Goal: Information Seeking & Learning: Learn about a topic

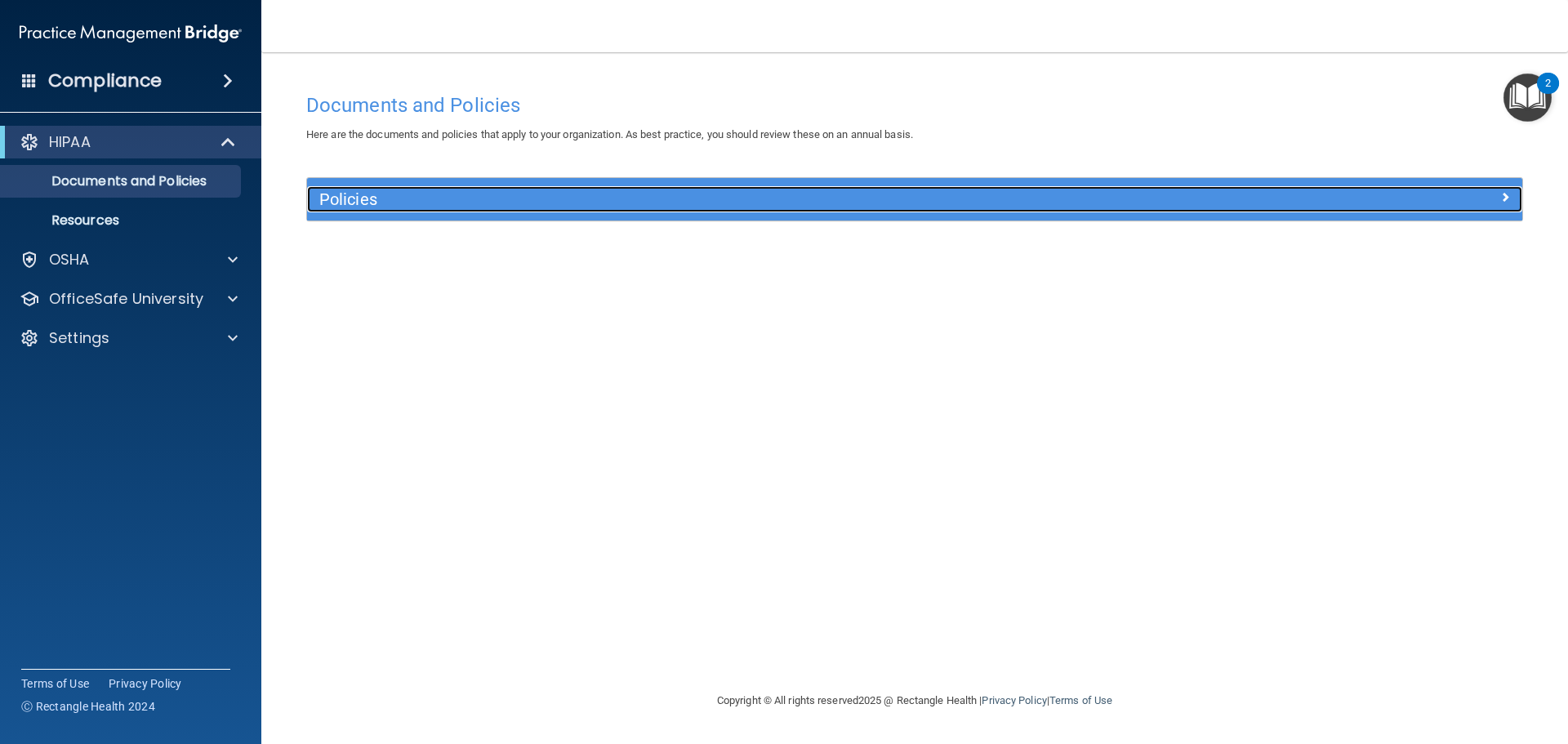
click at [433, 199] on h5 "Policies" at bounding box center [763, 199] width 887 height 18
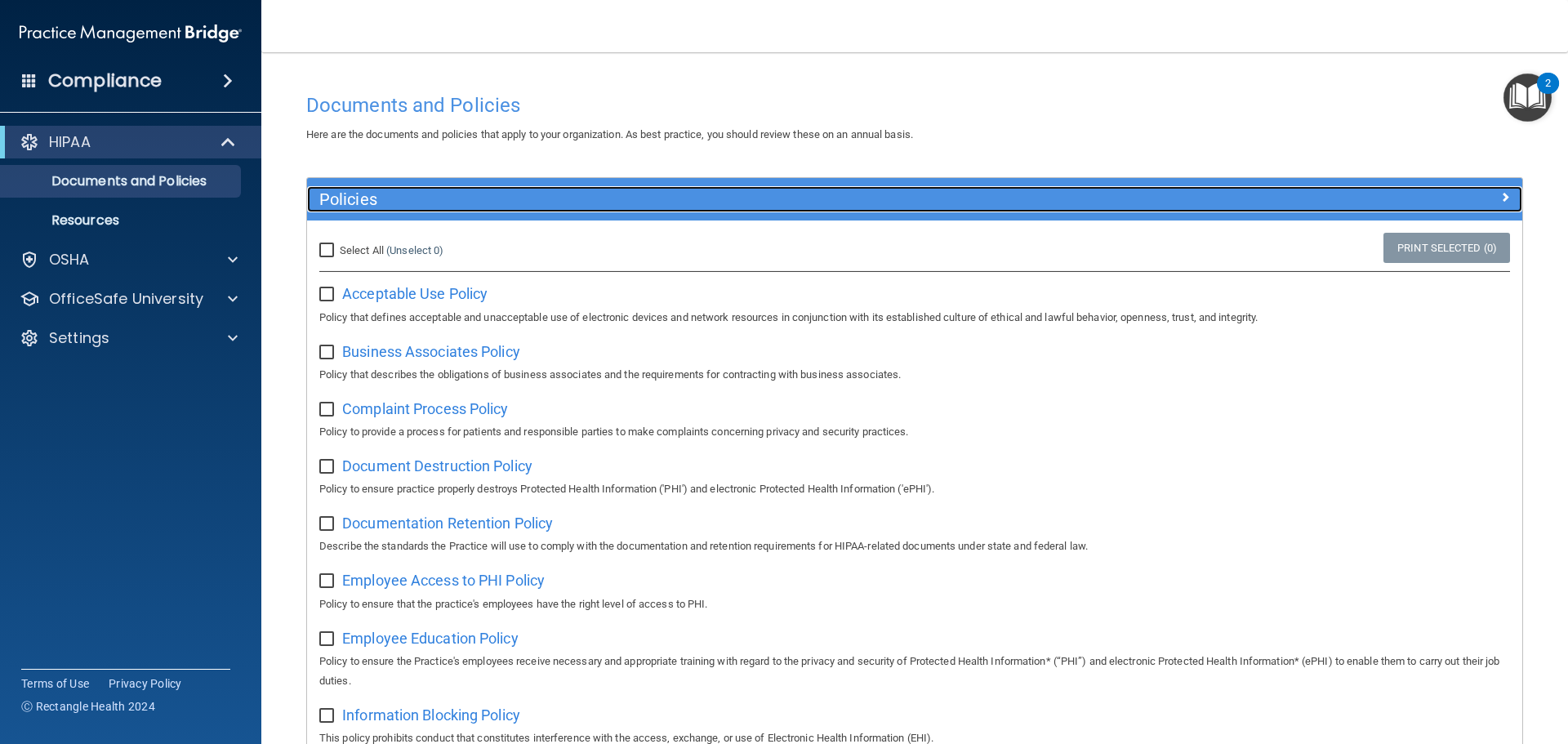
click at [528, 191] on h5 "Policies" at bounding box center [763, 199] width 887 height 18
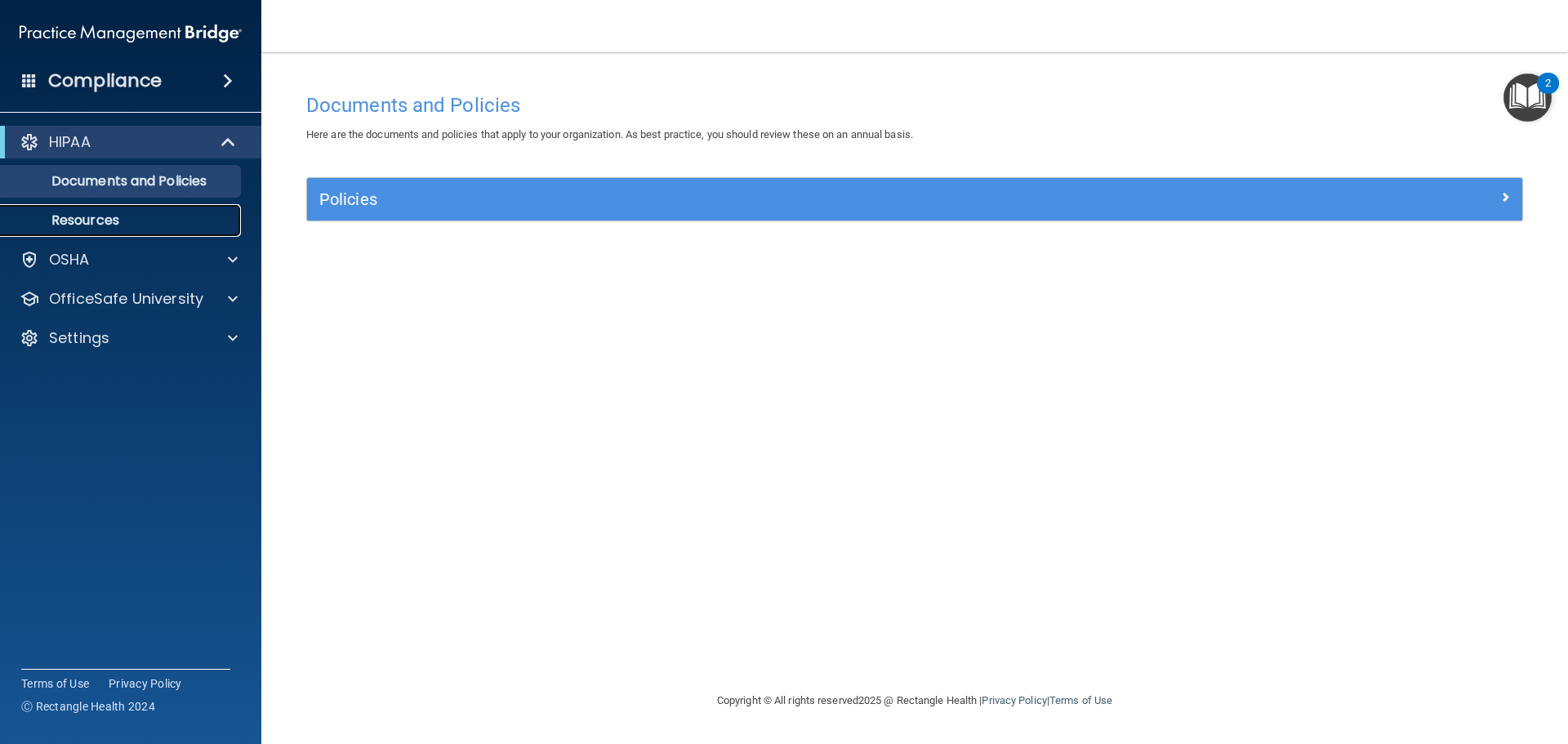
click at [163, 220] on p "Resources" at bounding box center [122, 220] width 223 height 17
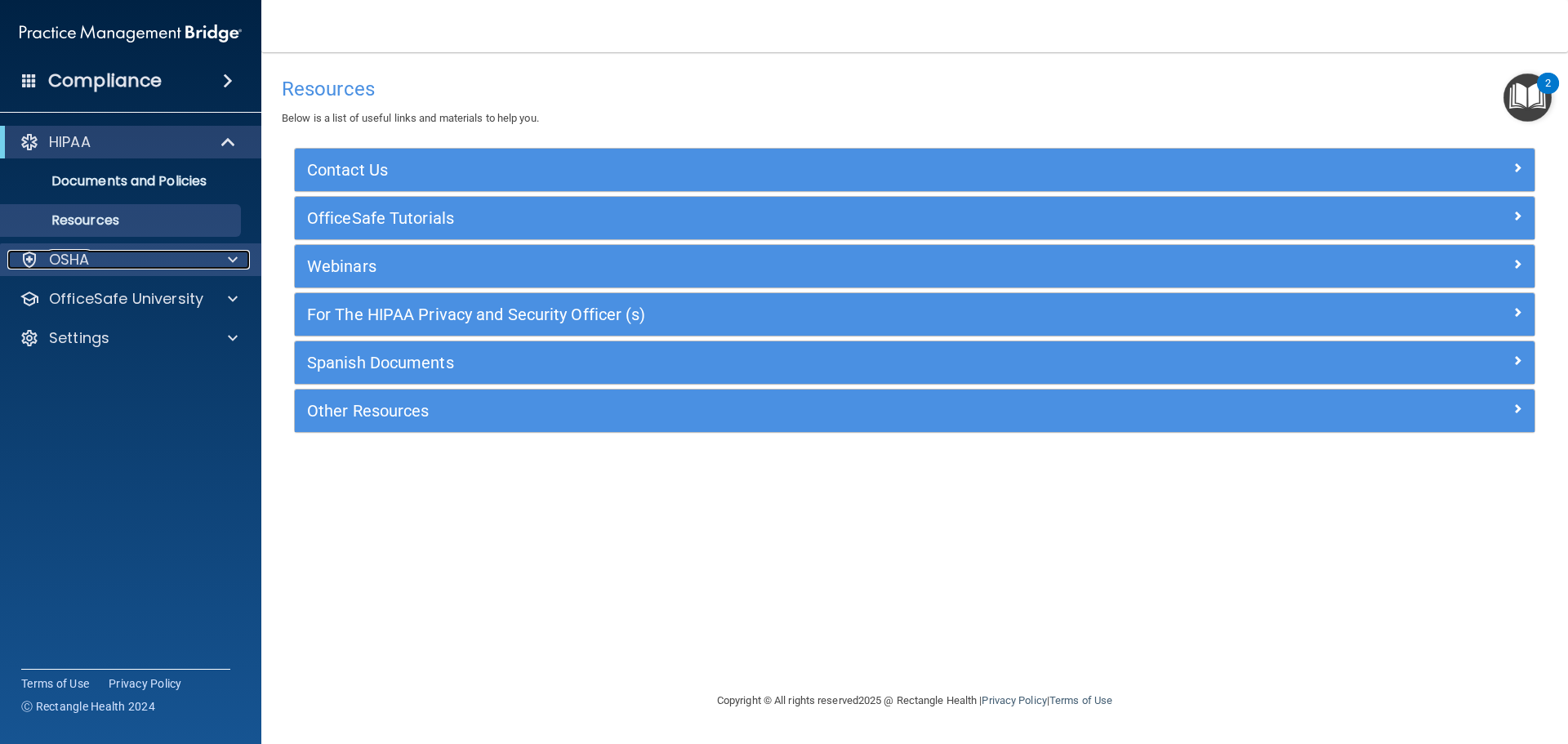
click at [198, 261] on div "OSHA" at bounding box center [109, 259] width 203 height 19
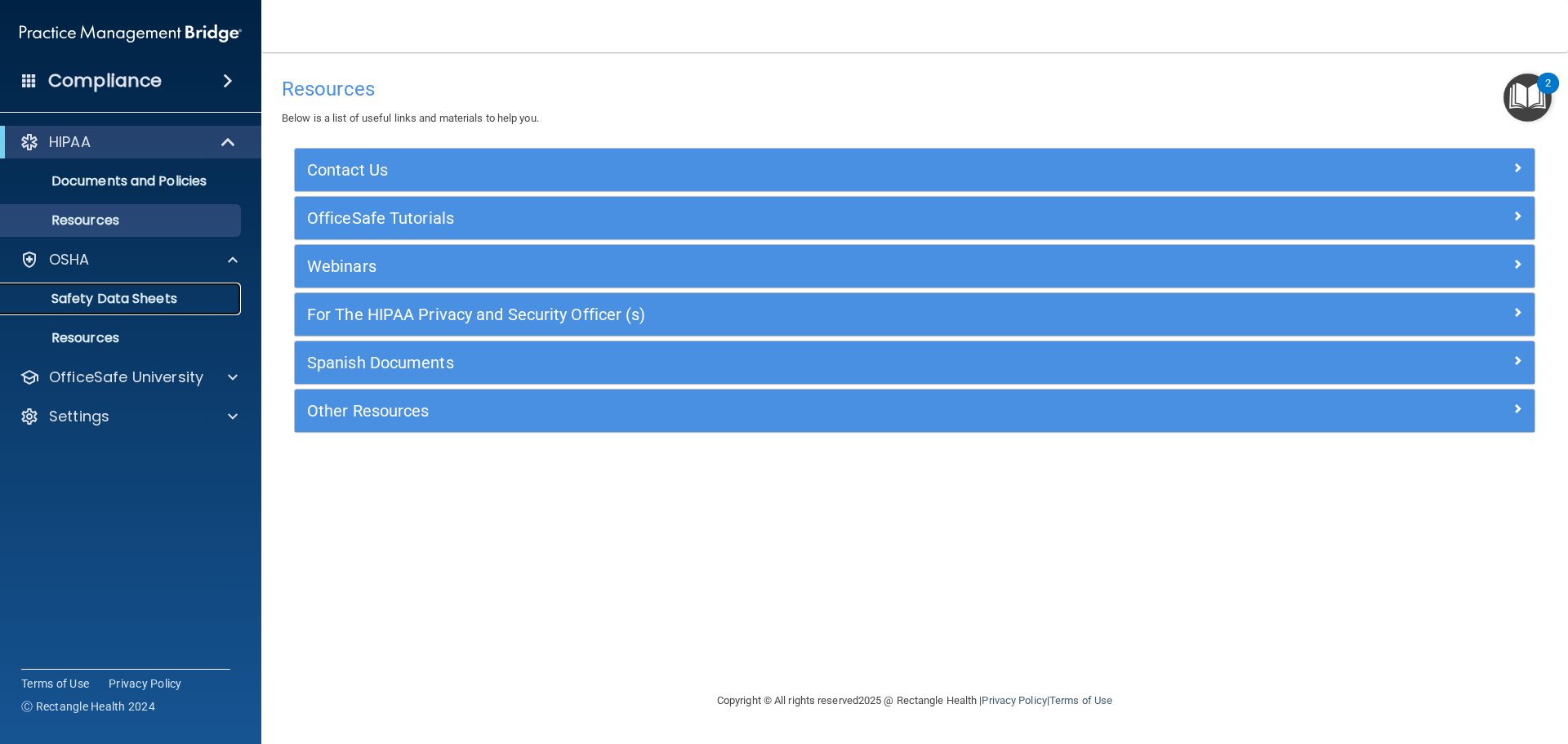
click at [162, 296] on p "Safety Data Sheets" at bounding box center [122, 298] width 223 height 17
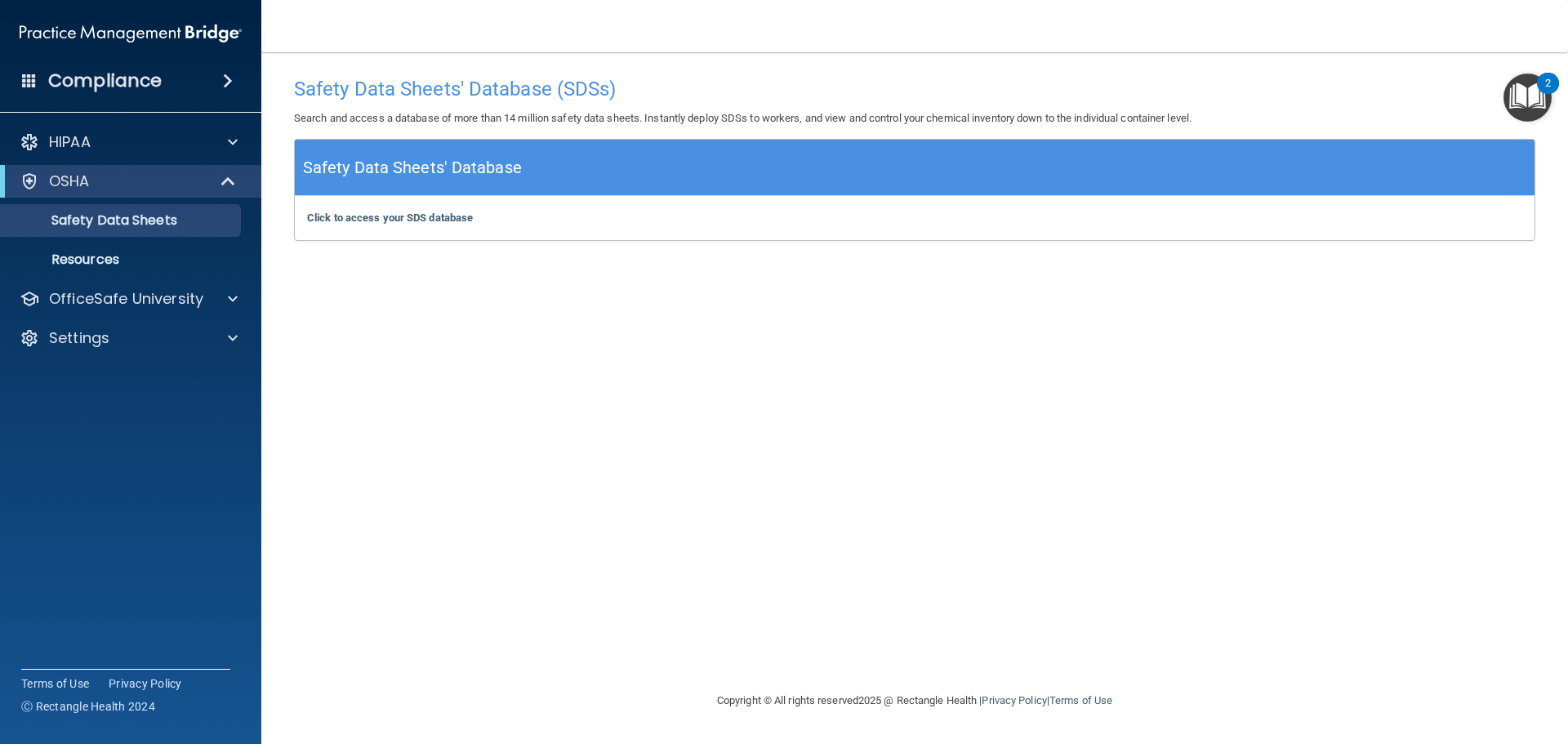
click at [197, 85] on div "Compliance" at bounding box center [130, 81] width 261 height 36
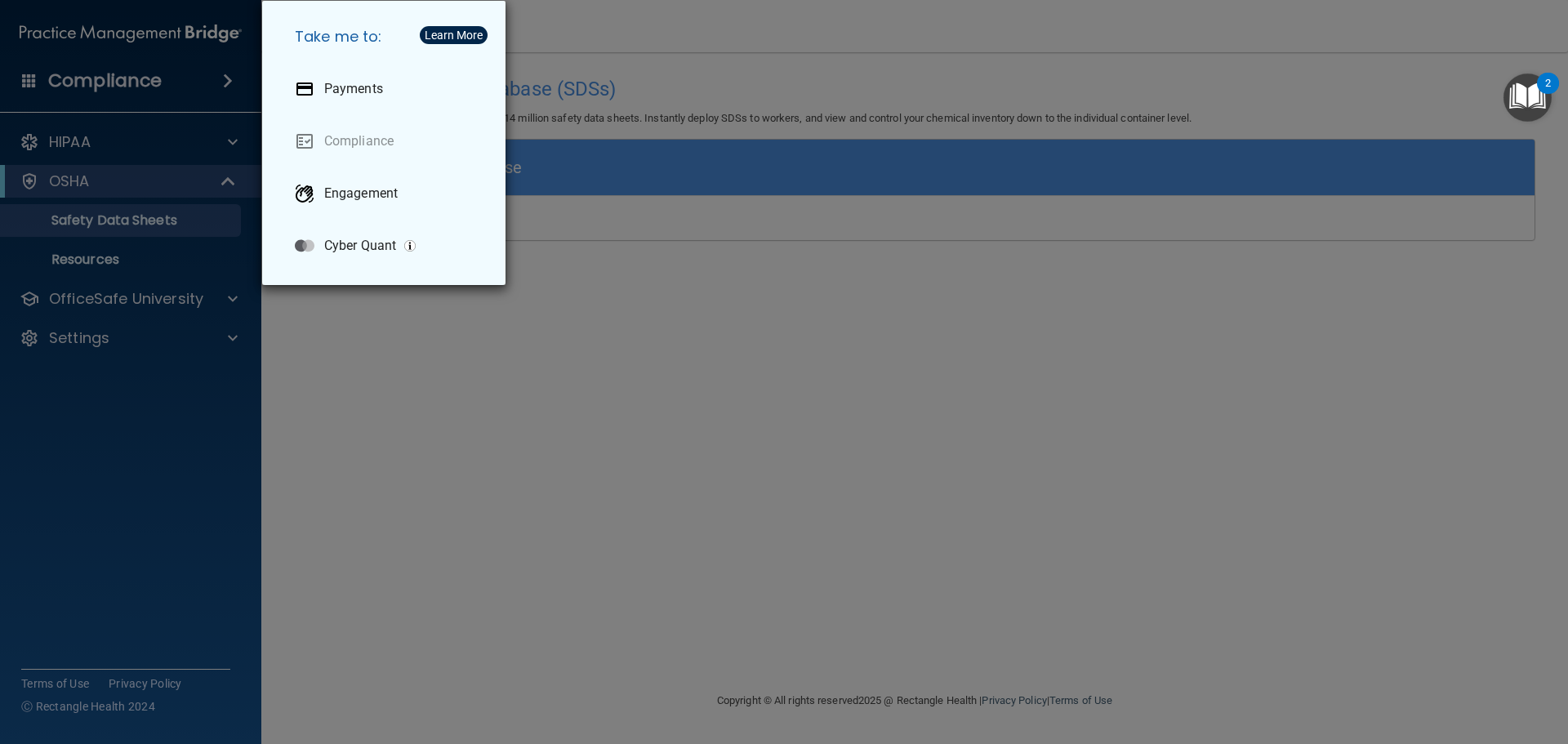
click at [281, 407] on div "Take me to: Payments Compliance Engagement Cyber Quant" at bounding box center [784, 372] width 1568 height 744
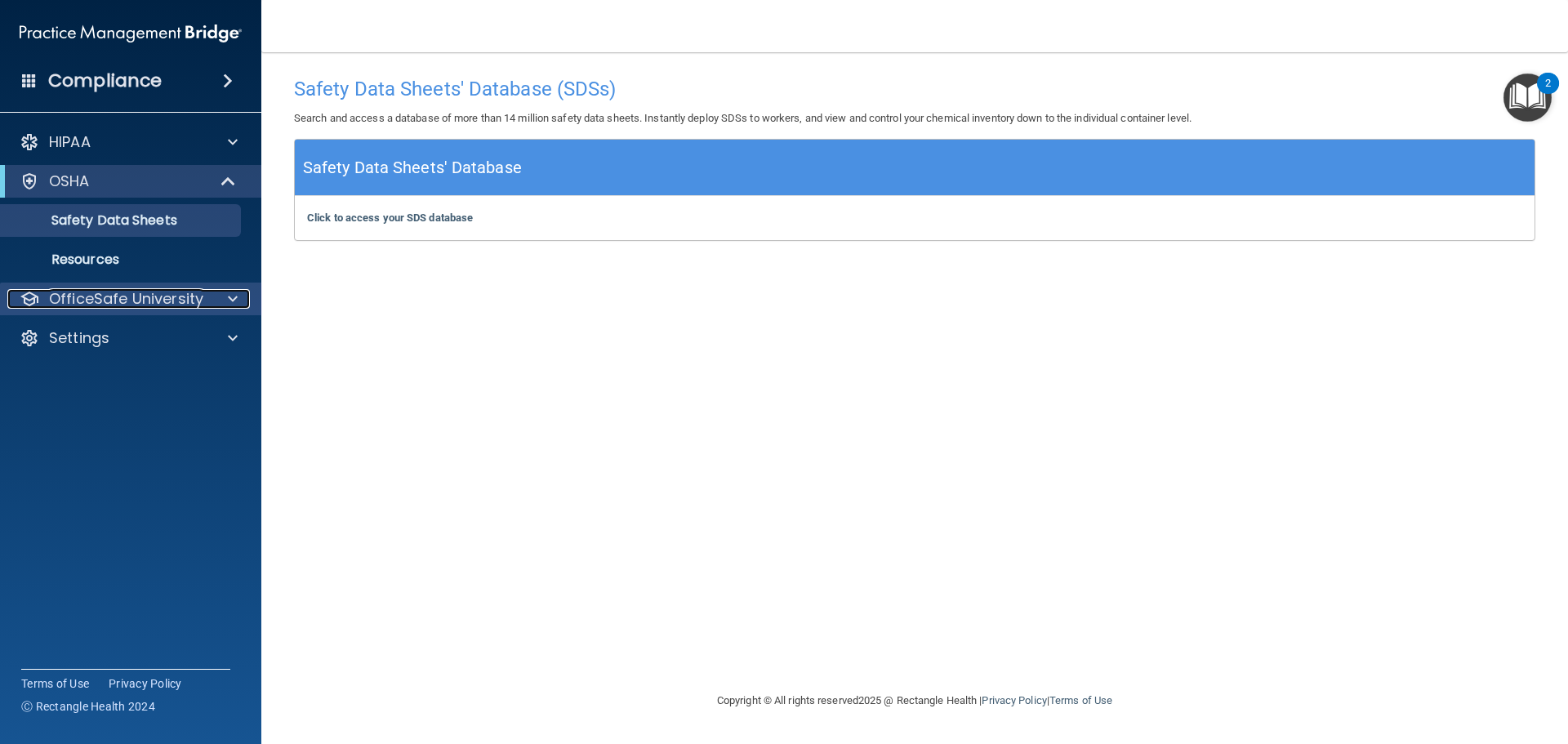
click at [177, 289] on p "OfficeSafe University" at bounding box center [125, 299] width 154 height 19
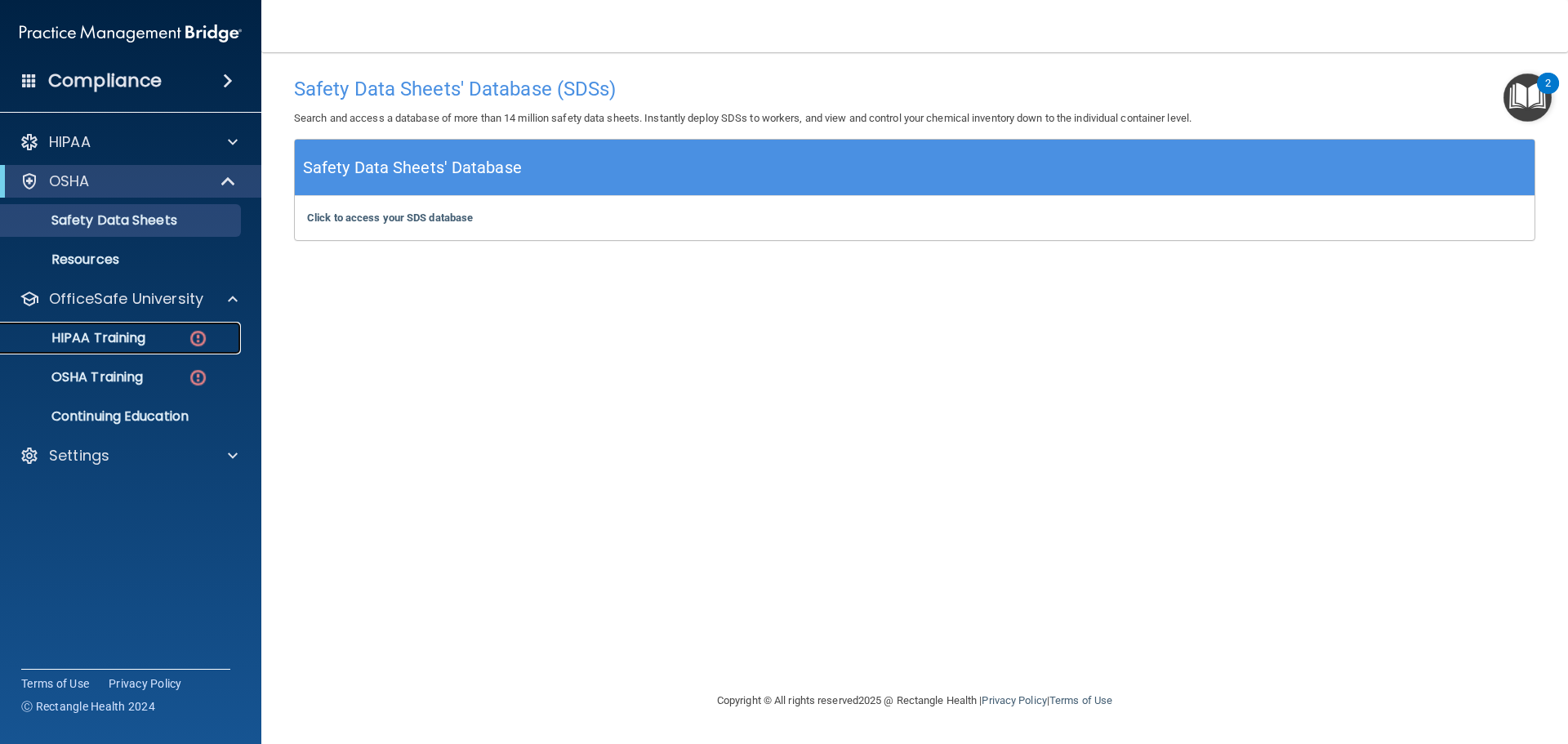
click at [105, 334] on p "HIPAA Training" at bounding box center [78, 338] width 135 height 17
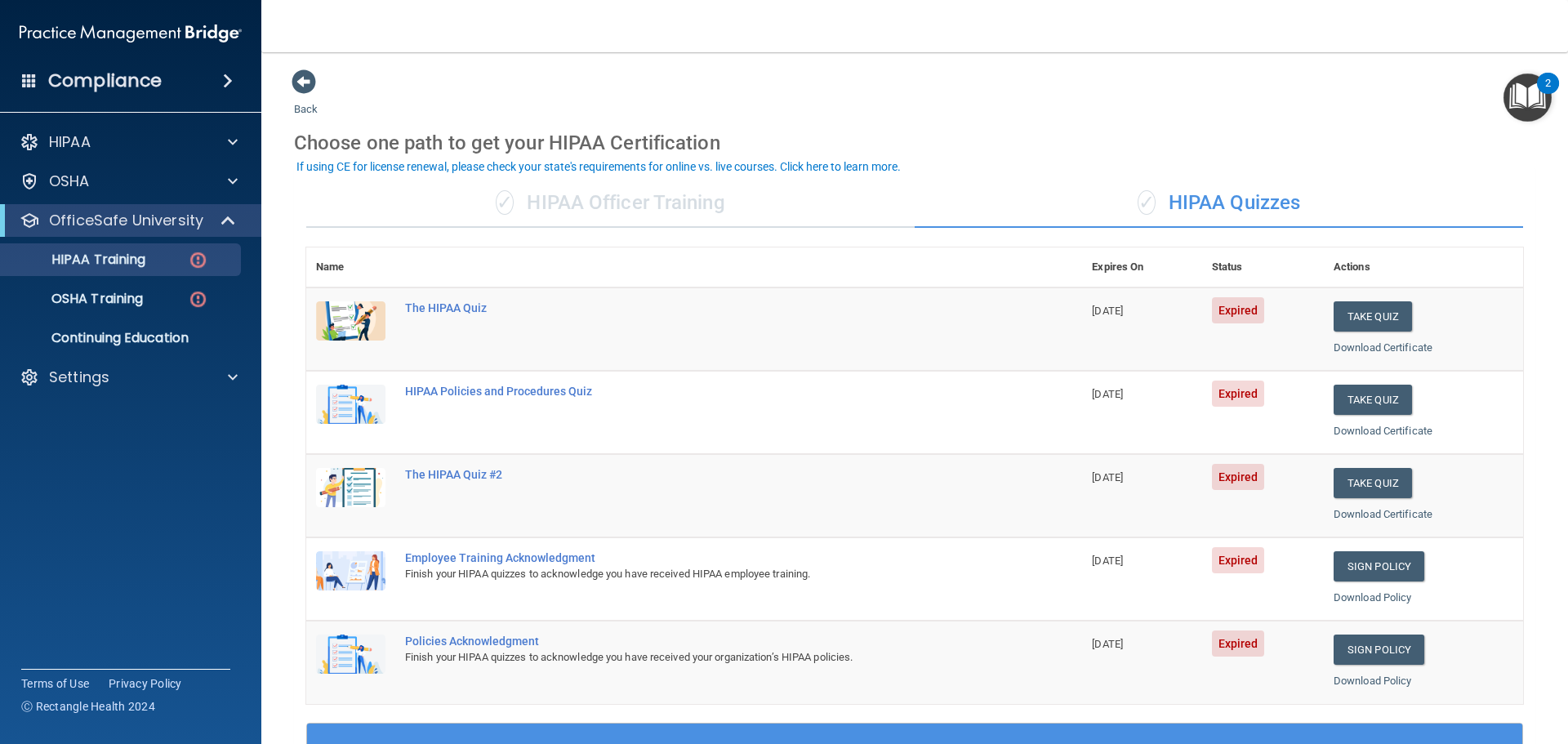
click at [612, 193] on div "✓ HIPAA Officer Training" at bounding box center [610, 203] width 609 height 49
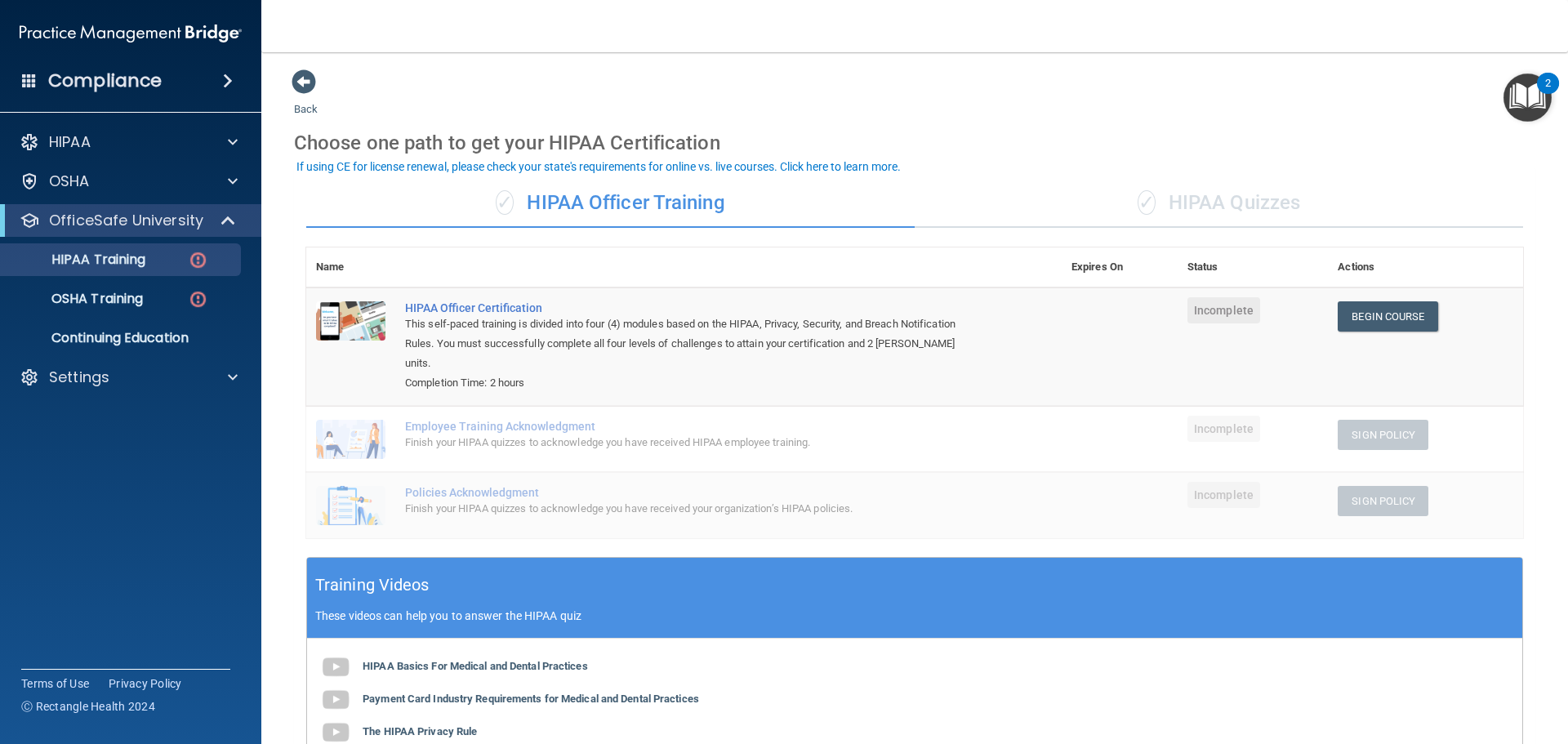
click at [1148, 201] on span "✓" at bounding box center [1147, 202] width 18 height 24
